Goal: Task Accomplishment & Management: Use online tool/utility

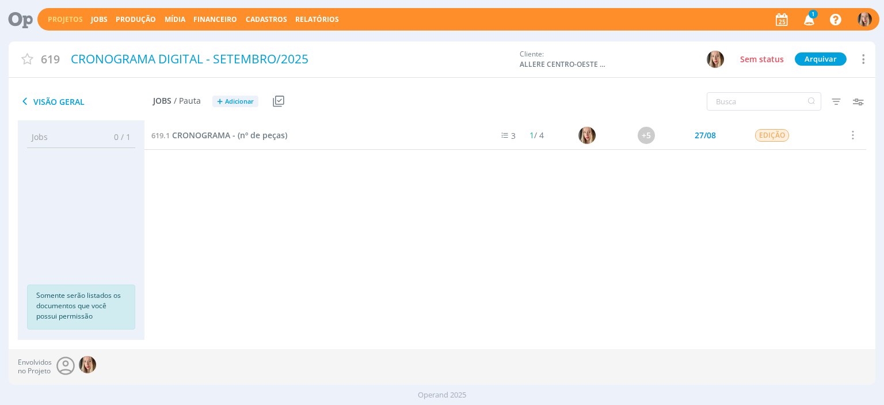
click at [71, 14] on link "Projetos" at bounding box center [65, 19] width 35 height 10
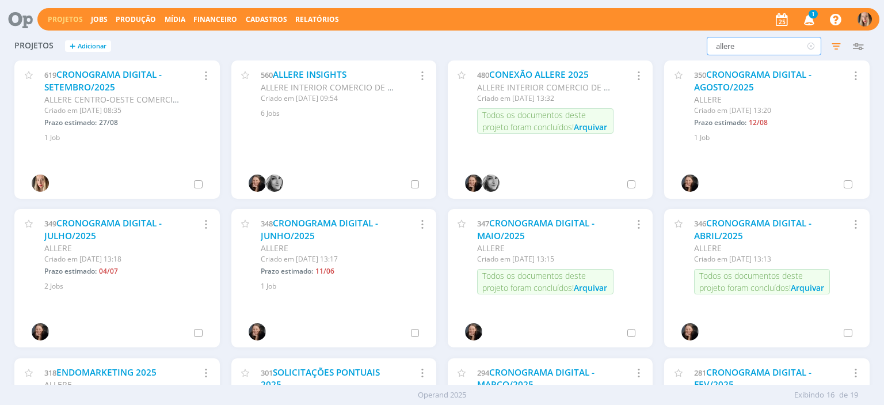
click at [760, 45] on input "allere" at bounding box center [764, 46] width 115 height 18
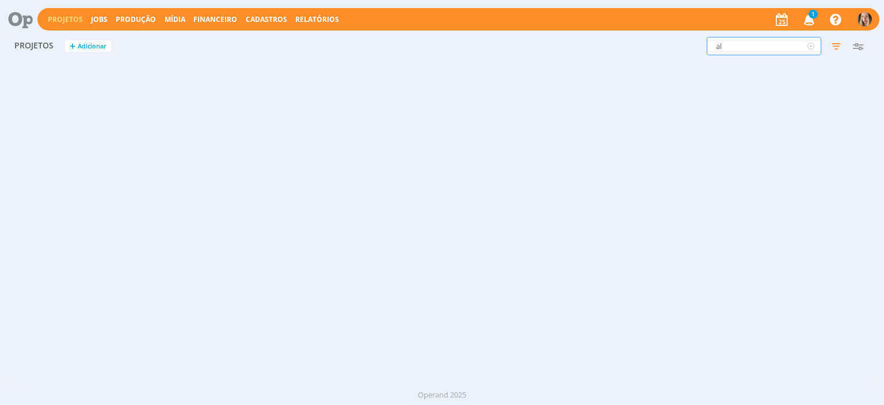
type input "a"
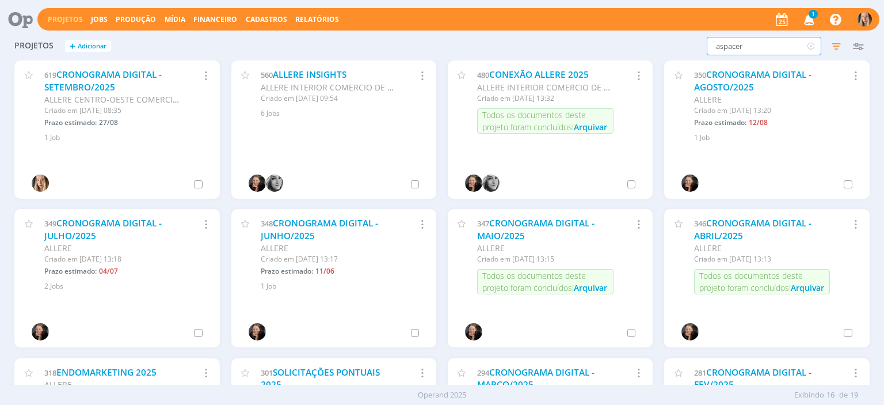
type input "aspacer"
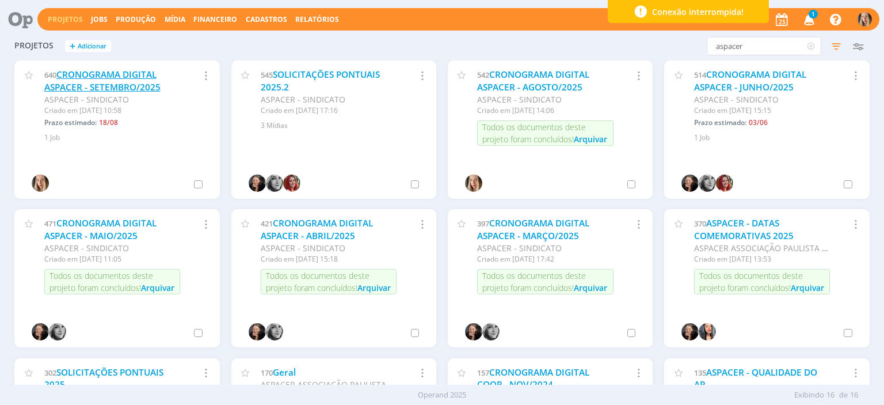
click at [90, 75] on link "CRONOGRAMA DIGITAL ASPACER - SETEMBRO/2025" at bounding box center [102, 80] width 116 height 25
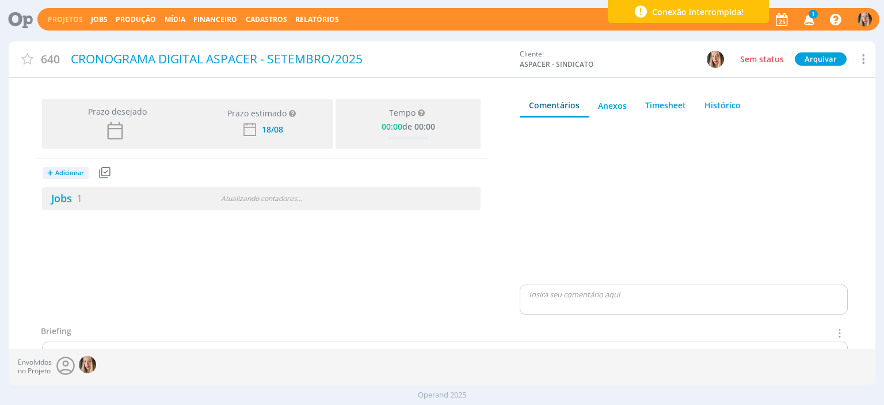
drag, startPoint x: 71, startPoint y: 195, endPoint x: 329, endPoint y: 172, distance: 258.9
click at [71, 195] on link "Jobs 1" at bounding box center [62, 198] width 40 height 14
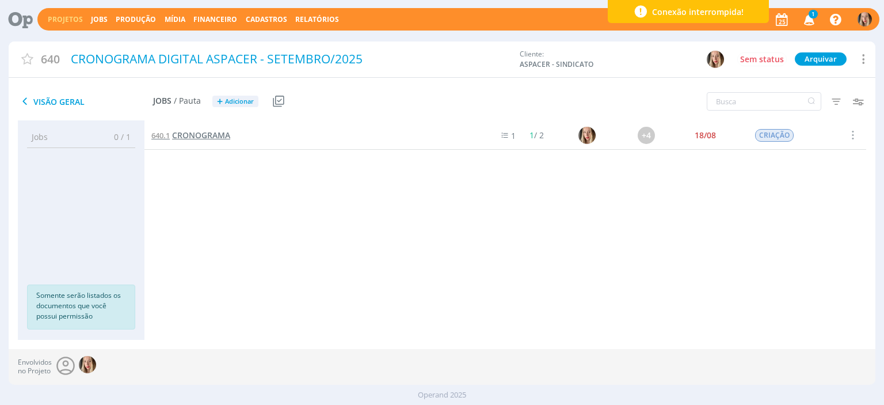
click at [215, 130] on span "CRONOGRAMA" at bounding box center [201, 134] width 58 height 11
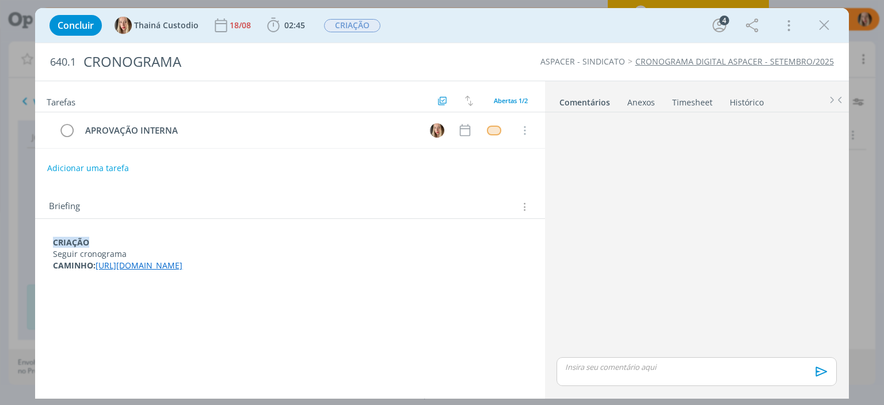
click at [51, 241] on div "CRIAÇÃO Seguir cronograma CAMINHO: [URL][DOMAIN_NAME]" at bounding box center [289, 254] width 491 height 43
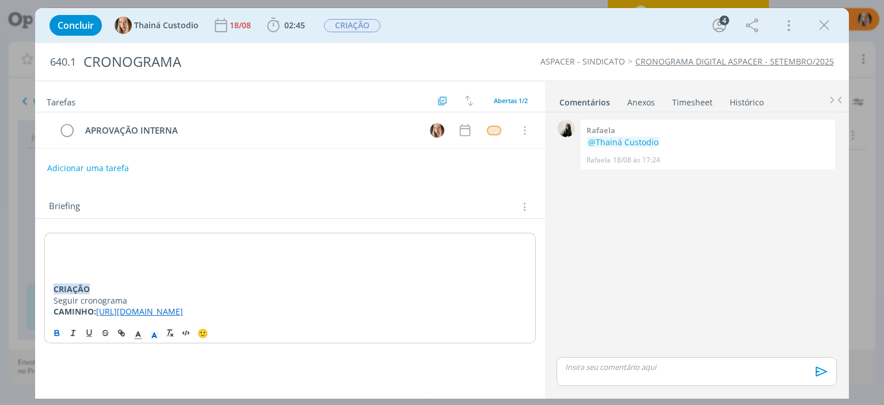
click at [51, 241] on div "﻿ CRIAÇÃO Seguir cronograma CAMINHO: [URL][DOMAIN_NAME]" at bounding box center [289, 277] width 491 height 89
drag, startPoint x: 101, startPoint y: 243, endPoint x: 51, endPoint y: 241, distance: 49.6
click at [51, 241] on div "ALTERAÇÃO CRIAÇÃO Seguir cronograma CAMINHO: [URL][DOMAIN_NAME]" at bounding box center [289, 277] width 491 height 89
click at [56, 337] on icon "dialog" at bounding box center [56, 332] width 9 height 9
click at [151, 340] on icon "dialog" at bounding box center [154, 335] width 10 height 10
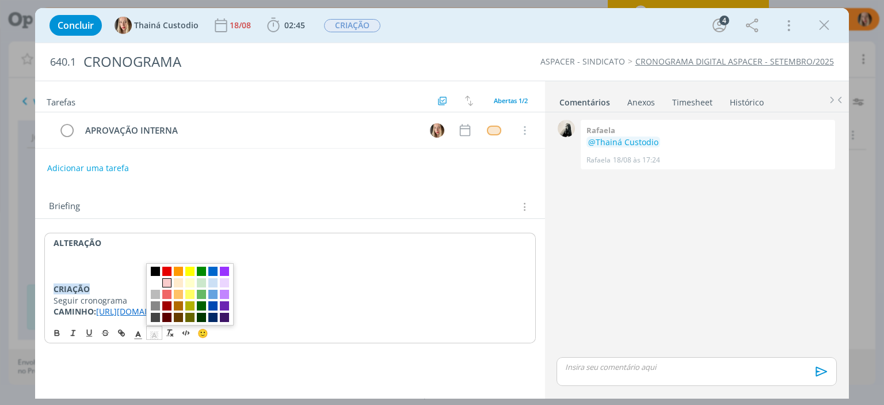
click at [170, 287] on span "dialog" at bounding box center [166, 282] width 9 height 9
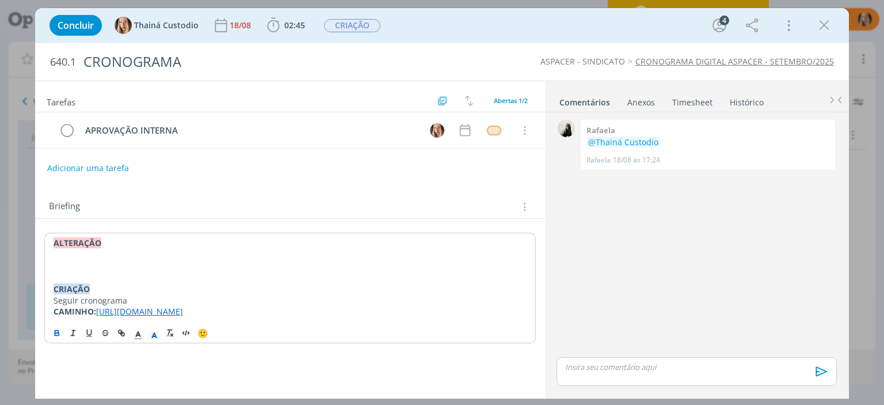
click at [127, 266] on p "dialog" at bounding box center [290, 266] width 473 height 12
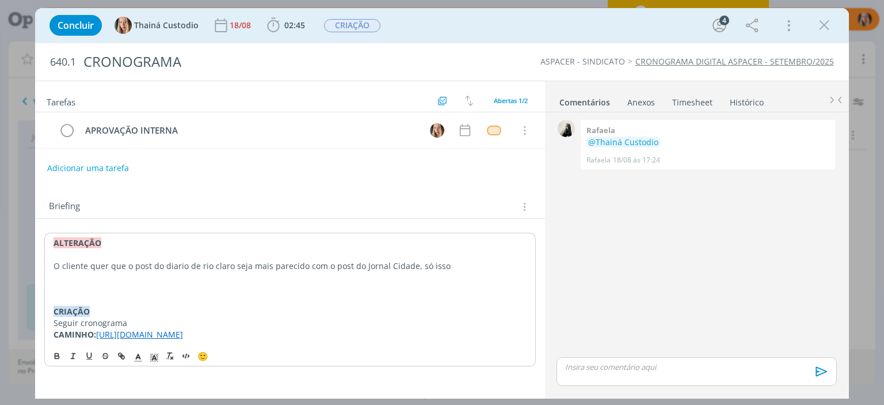
drag, startPoint x: 98, startPoint y: 334, endPoint x: 135, endPoint y: 351, distance: 41.0
click at [135, 344] on div "ALTERAÇÃO O cliente quer que o post do diario de rio claro seja mais parecido c…" at bounding box center [289, 289] width 491 height 112
copy link "[URL][DOMAIN_NAME]"
click at [101, 285] on p "dialog" at bounding box center [290, 289] width 473 height 12
click at [90, 163] on button "Adicionar uma tarefa" at bounding box center [88, 168] width 82 height 20
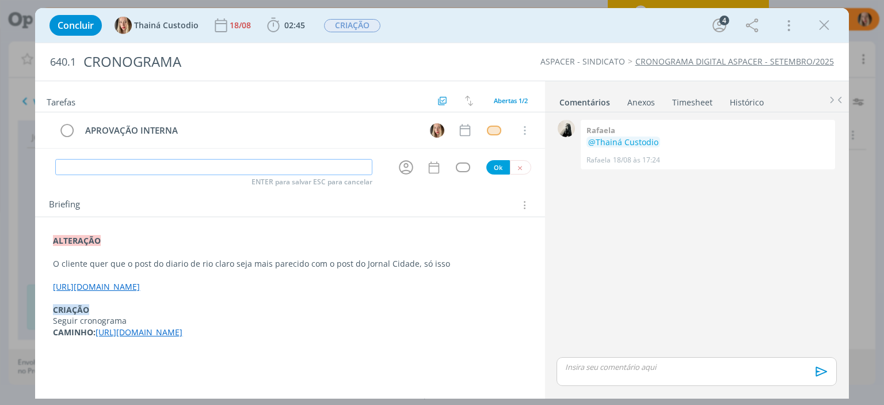
type input "c"
click at [406, 167] on icon "dialog" at bounding box center [406, 167] width 18 height 18
type input "CRIAÇÃO"
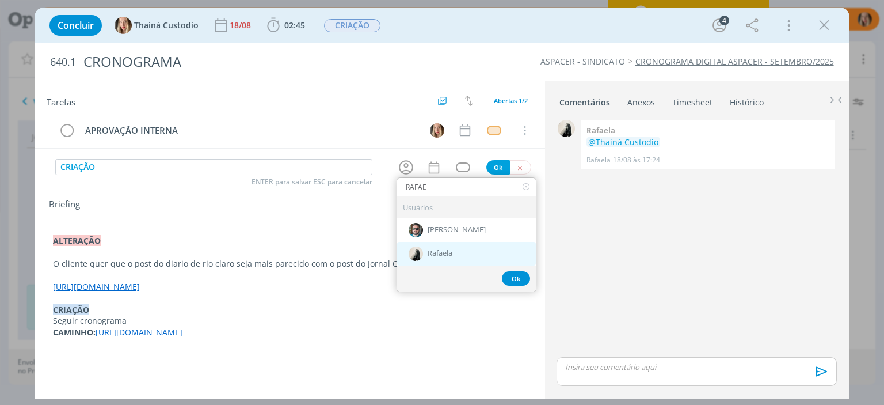
type input "RAFAE"
click at [428, 250] on div "Rafaela" at bounding box center [466, 254] width 139 height 24
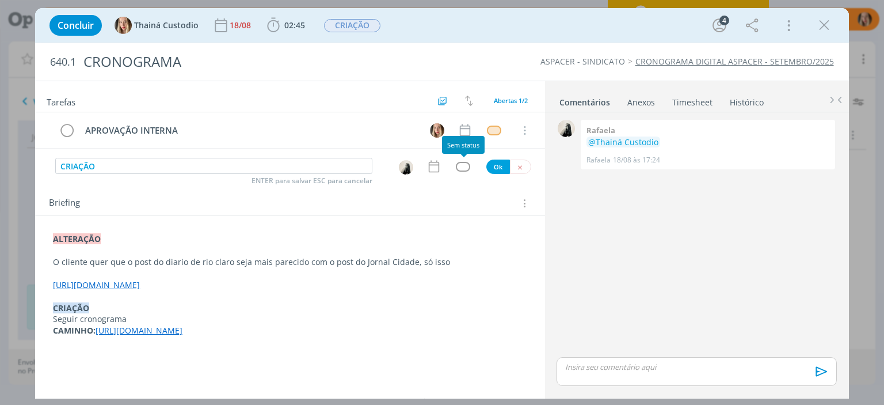
click at [465, 166] on div "dialog" at bounding box center [463, 167] width 14 height 10
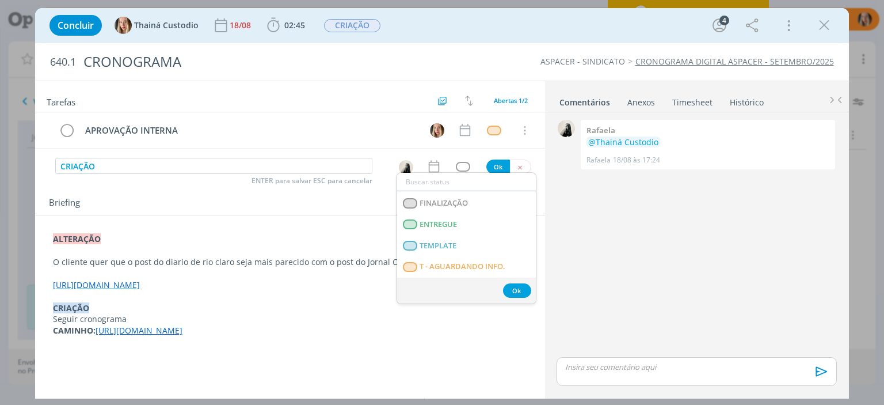
scroll to position [288, 0]
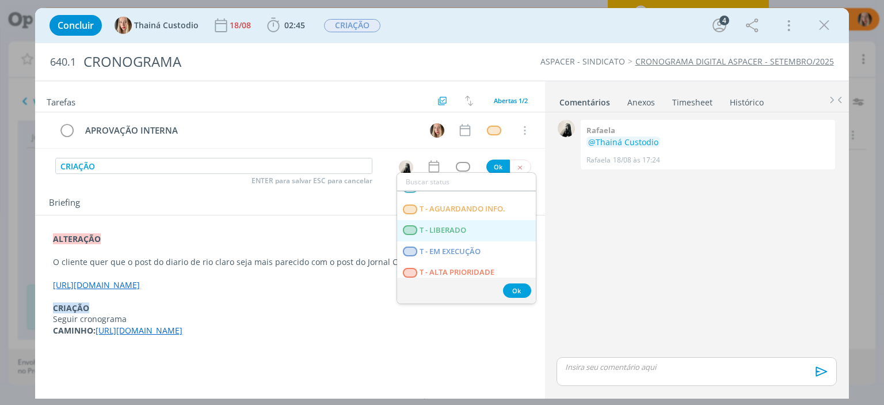
click at [466, 230] on span "T - LIBERADO" at bounding box center [443, 230] width 47 height 9
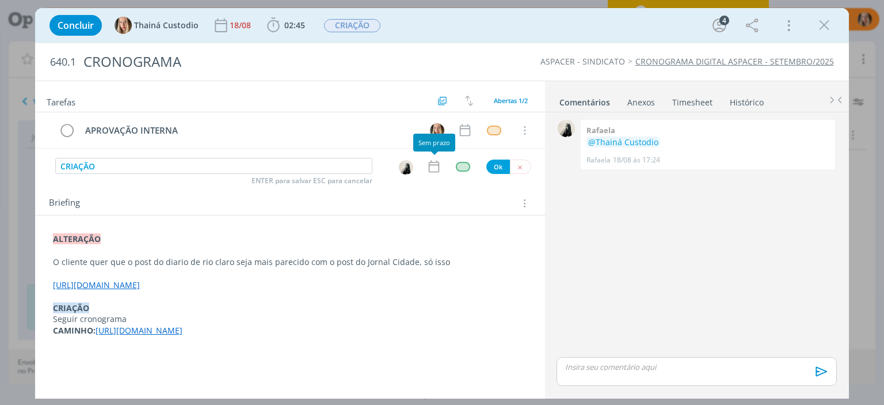
click at [431, 166] on icon "dialog" at bounding box center [433, 166] width 15 height 15
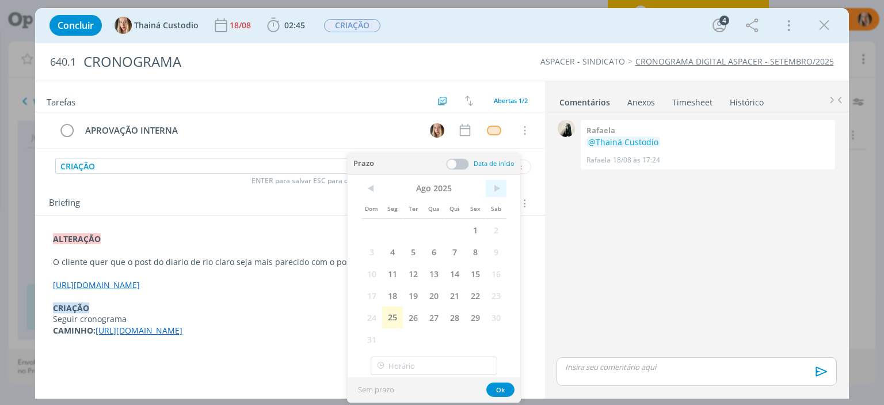
click at [502, 190] on span ">" at bounding box center [496, 188] width 21 height 17
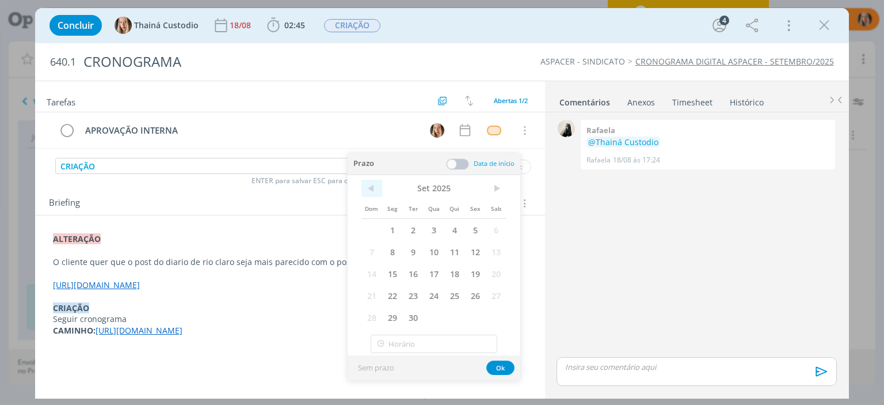
click at [373, 192] on span "<" at bounding box center [371, 188] width 21 height 17
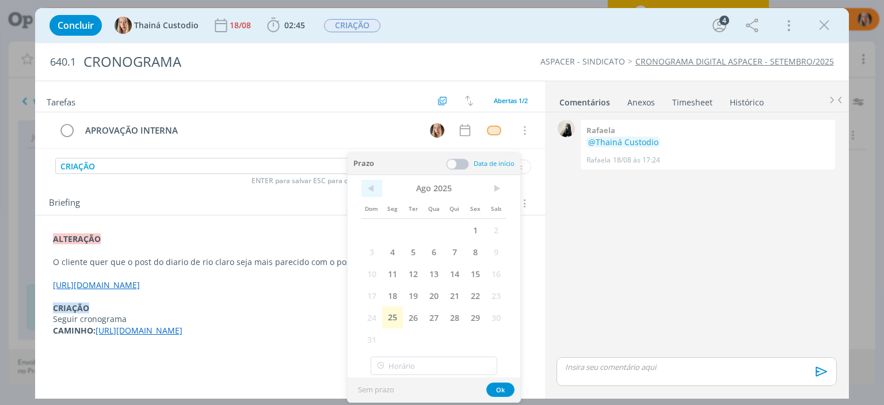
click at [372, 191] on span "<" at bounding box center [371, 188] width 21 height 17
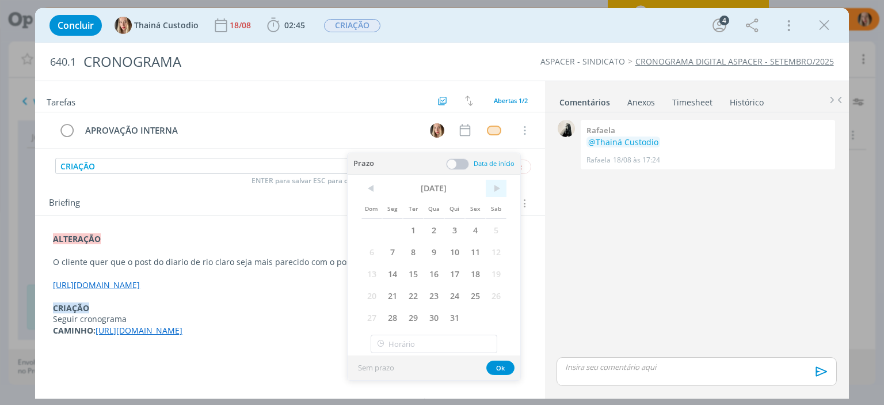
click at [498, 184] on span ">" at bounding box center [496, 188] width 21 height 17
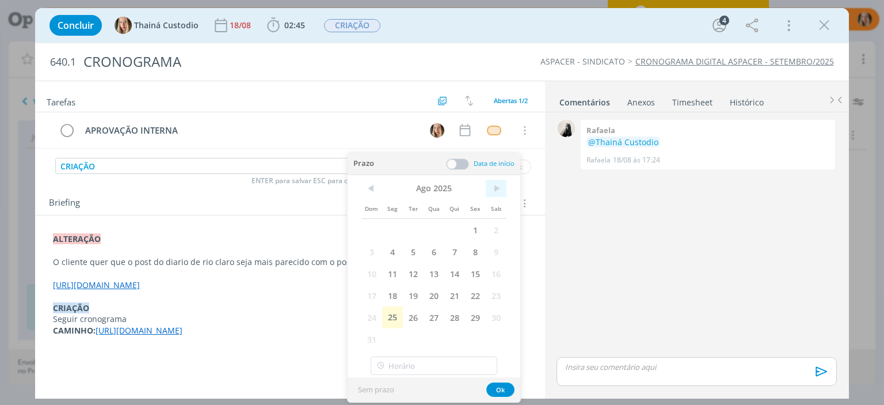
click at [498, 184] on span ">" at bounding box center [496, 188] width 21 height 17
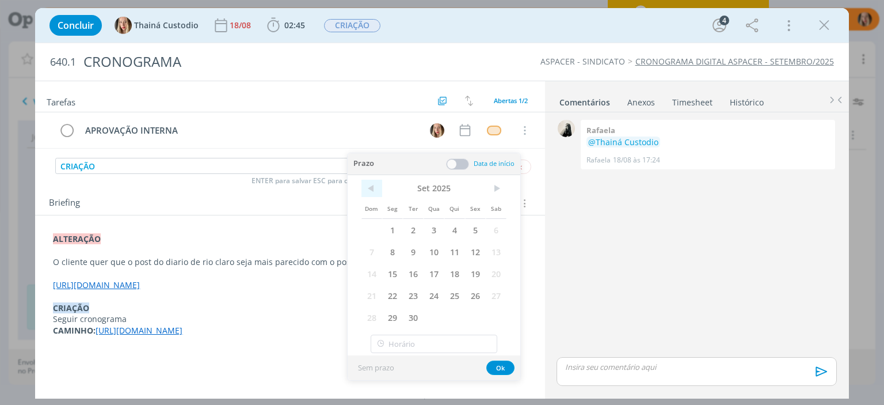
click at [375, 188] on span "<" at bounding box center [371, 188] width 21 height 17
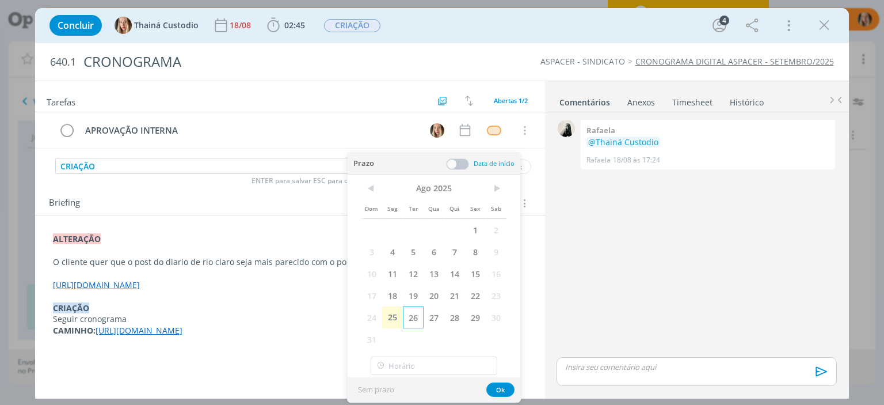
click at [415, 315] on span "26" at bounding box center [413, 317] width 21 height 22
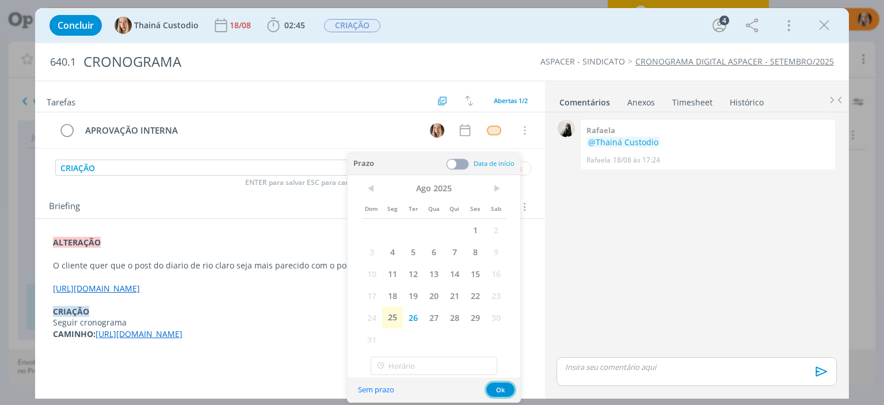
click at [497, 388] on button "Ok" at bounding box center [500, 389] width 28 height 14
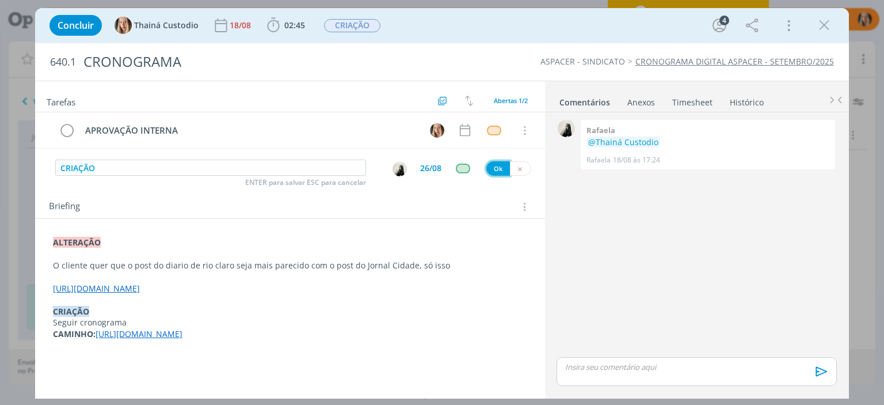
click at [496, 166] on button "Ok" at bounding box center [498, 168] width 24 height 14
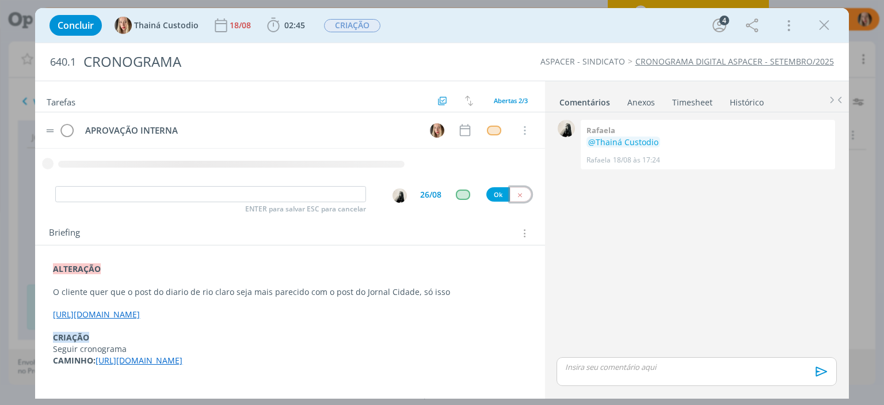
click at [522, 194] on icon "dialog" at bounding box center [519, 194] width 7 height 7
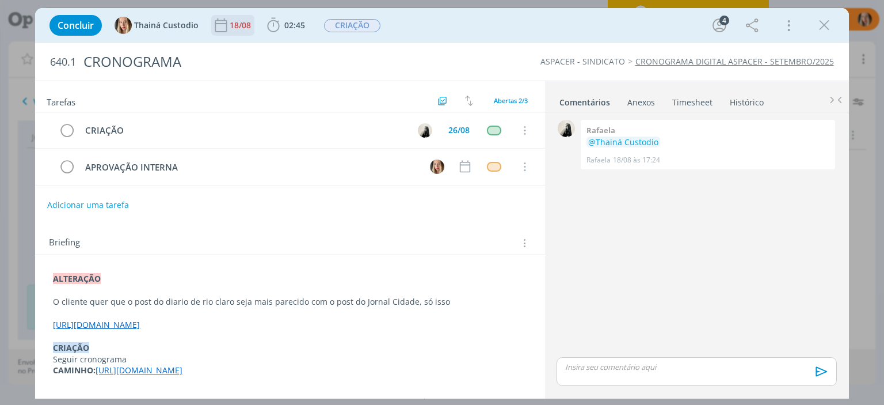
click at [248, 29] on div "18/08" at bounding box center [242, 25] width 24 height 8
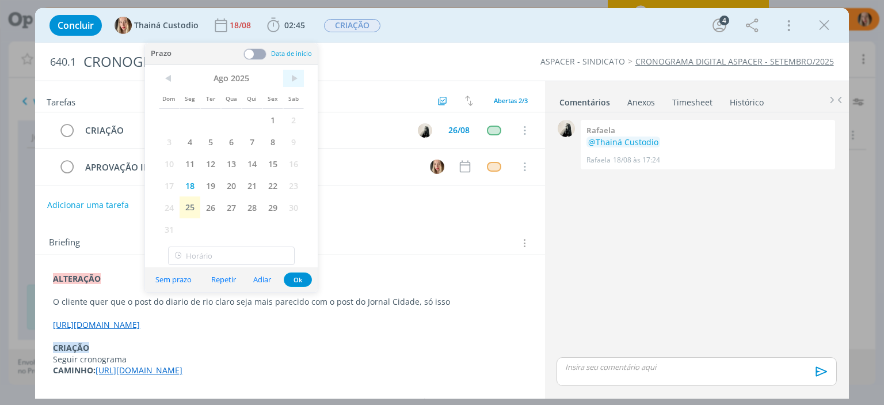
click at [292, 76] on span ">" at bounding box center [293, 78] width 21 height 17
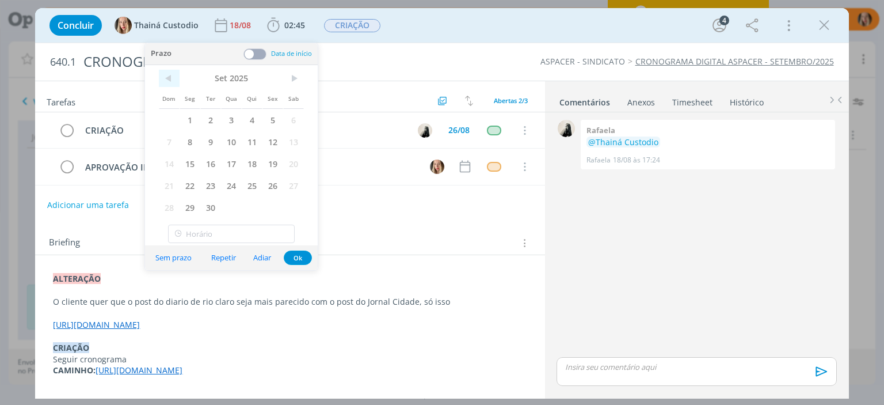
click at [179, 73] on span "<" at bounding box center [169, 78] width 21 height 17
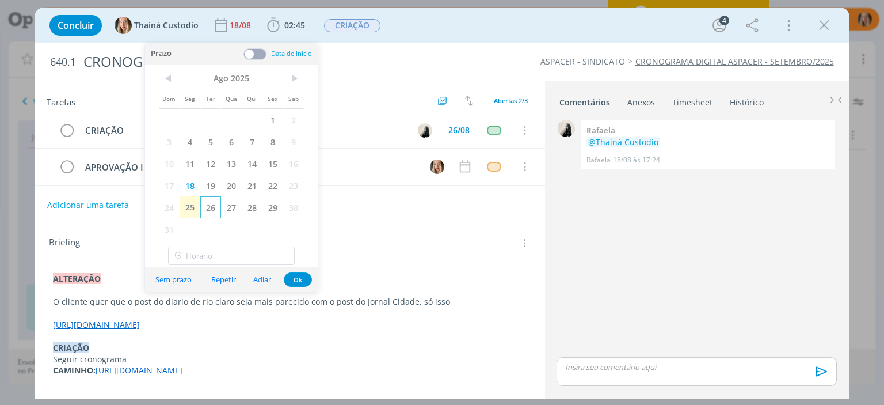
click at [217, 200] on span "26" at bounding box center [210, 207] width 21 height 22
click at [288, 280] on button "Ok" at bounding box center [298, 279] width 28 height 14
